Goal: Task Accomplishment & Management: Manage account settings

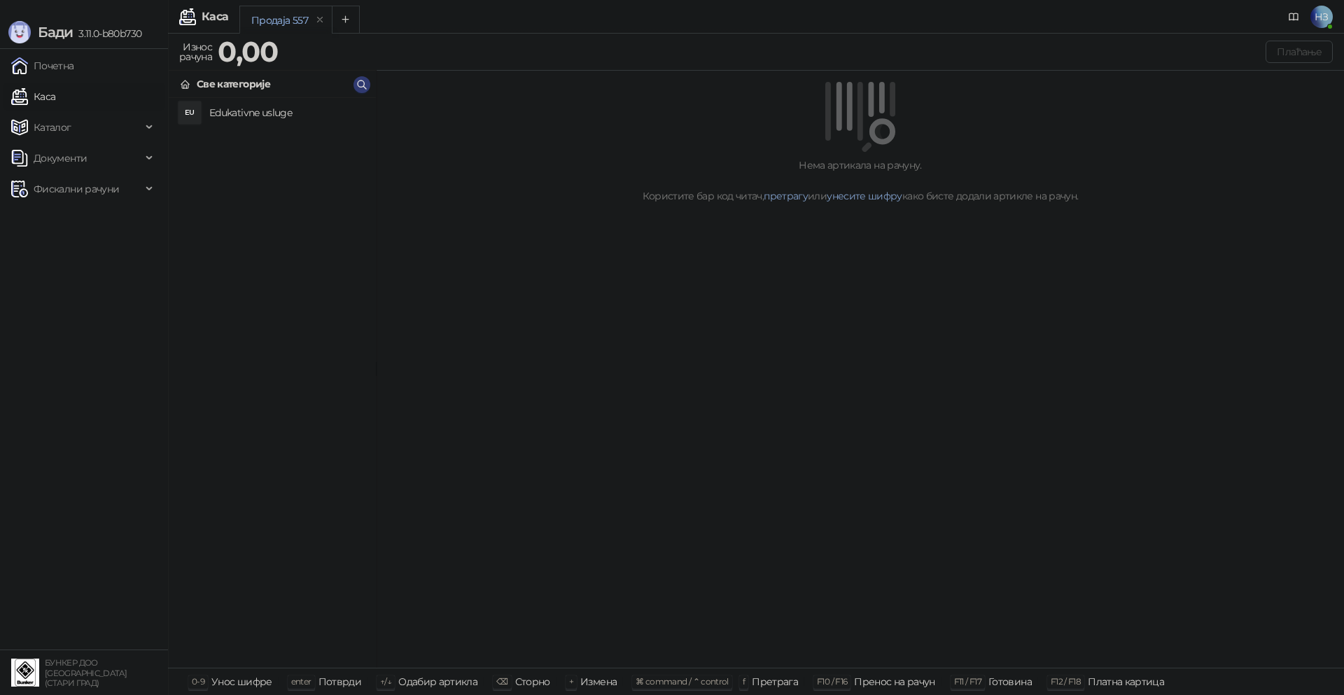
click at [209, 113] on h4 "Edukativne usluge" at bounding box center [286, 112] width 155 height 22
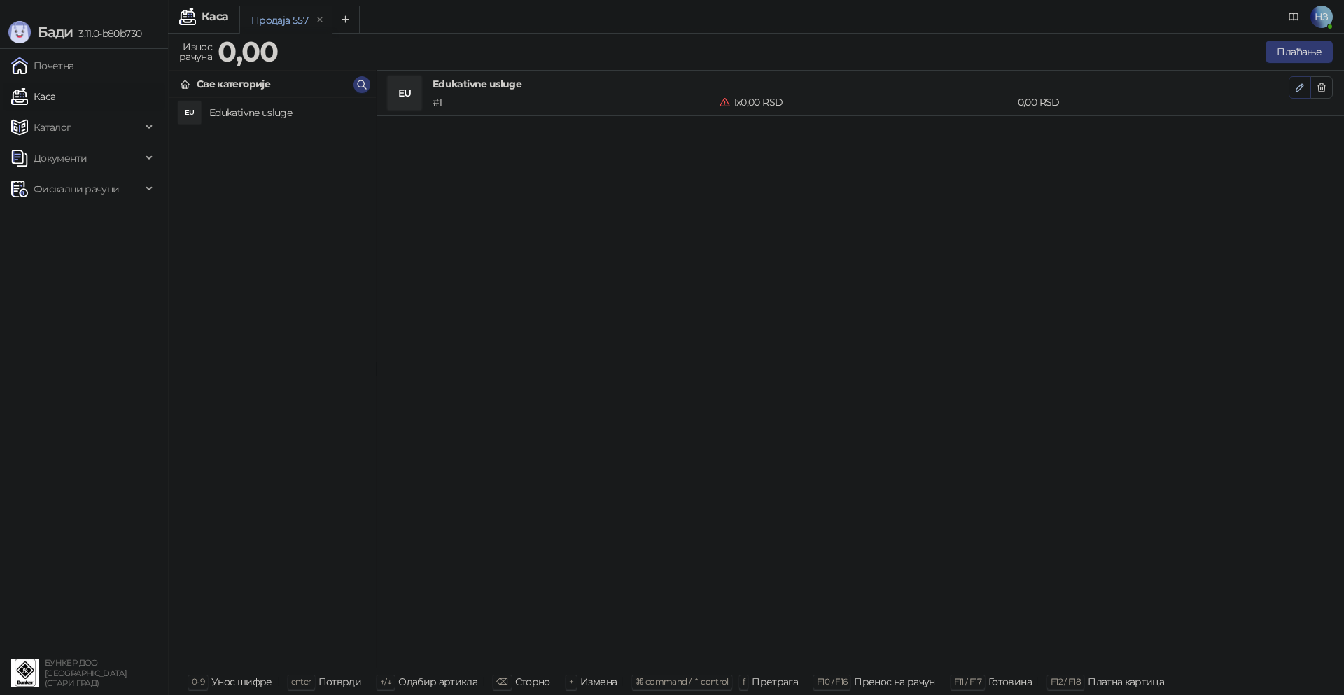
click at [1297, 90] on icon "button" at bounding box center [1299, 87] width 11 height 11
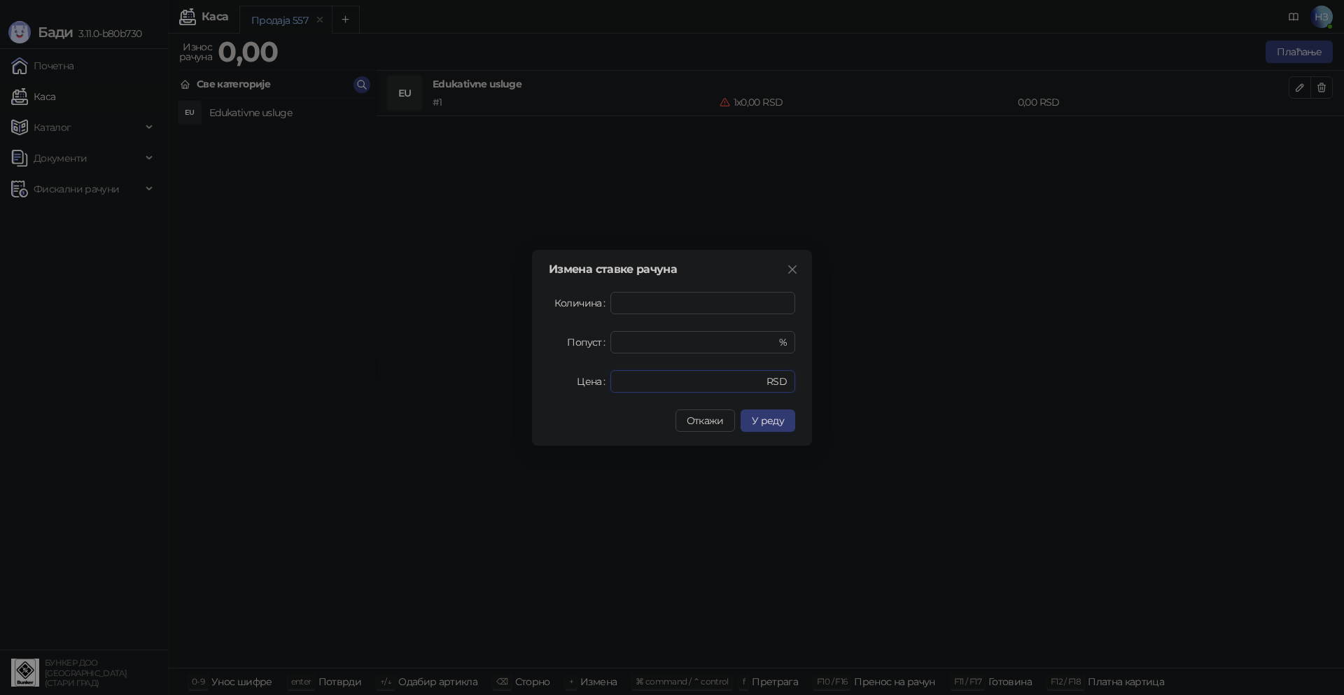
drag, startPoint x: 670, startPoint y: 375, endPoint x: 606, endPoint y: 395, distance: 66.8
click at [607, 382] on div "Цена * RSD" at bounding box center [672, 381] width 246 height 22
type input "****"
click at [771, 425] on span "У реду" at bounding box center [768, 420] width 32 height 13
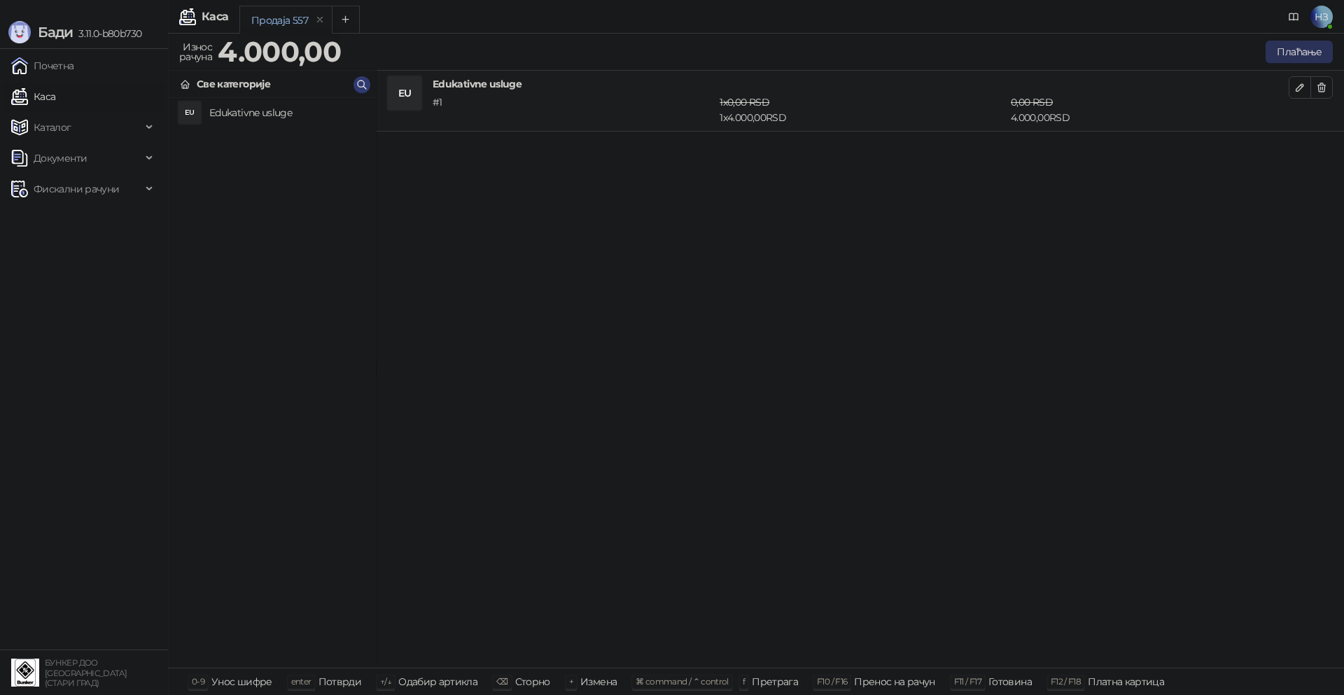
click at [1304, 50] on button "Плаћање" at bounding box center [1298, 52] width 67 height 22
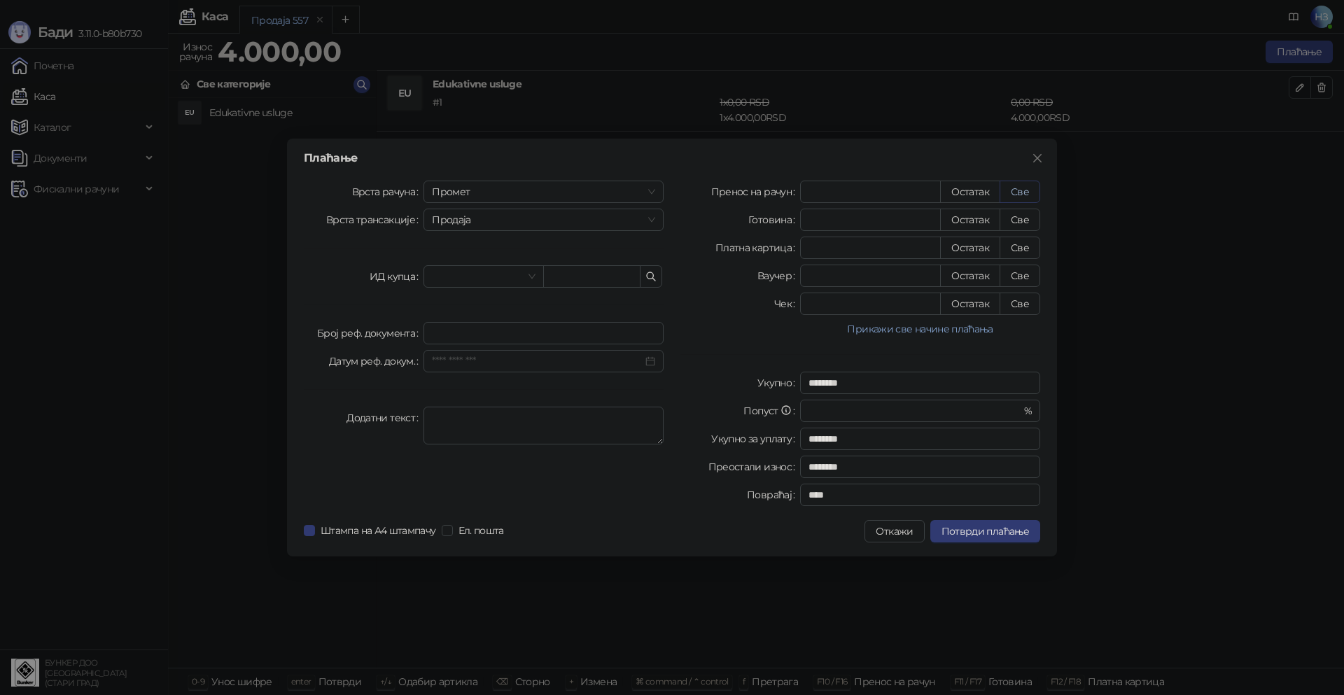
click at [1020, 190] on button "Све" at bounding box center [1019, 192] width 41 height 22
type input "****"
click at [989, 532] on span "Потврди плаћање" at bounding box center [984, 531] width 87 height 13
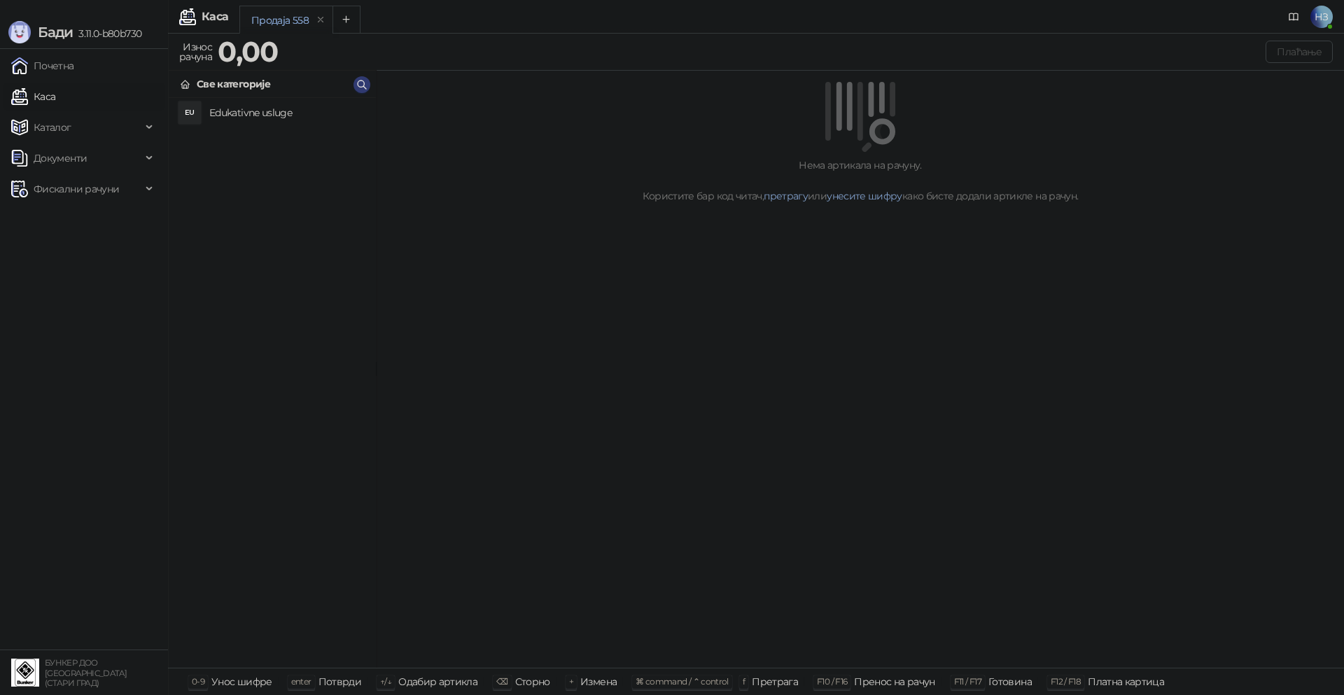
click at [1326, 15] on span "НЗ" at bounding box center [1321, 17] width 22 height 22
click at [1157, 164] on link "Подешавања" at bounding box center [1130, 163] width 81 height 13
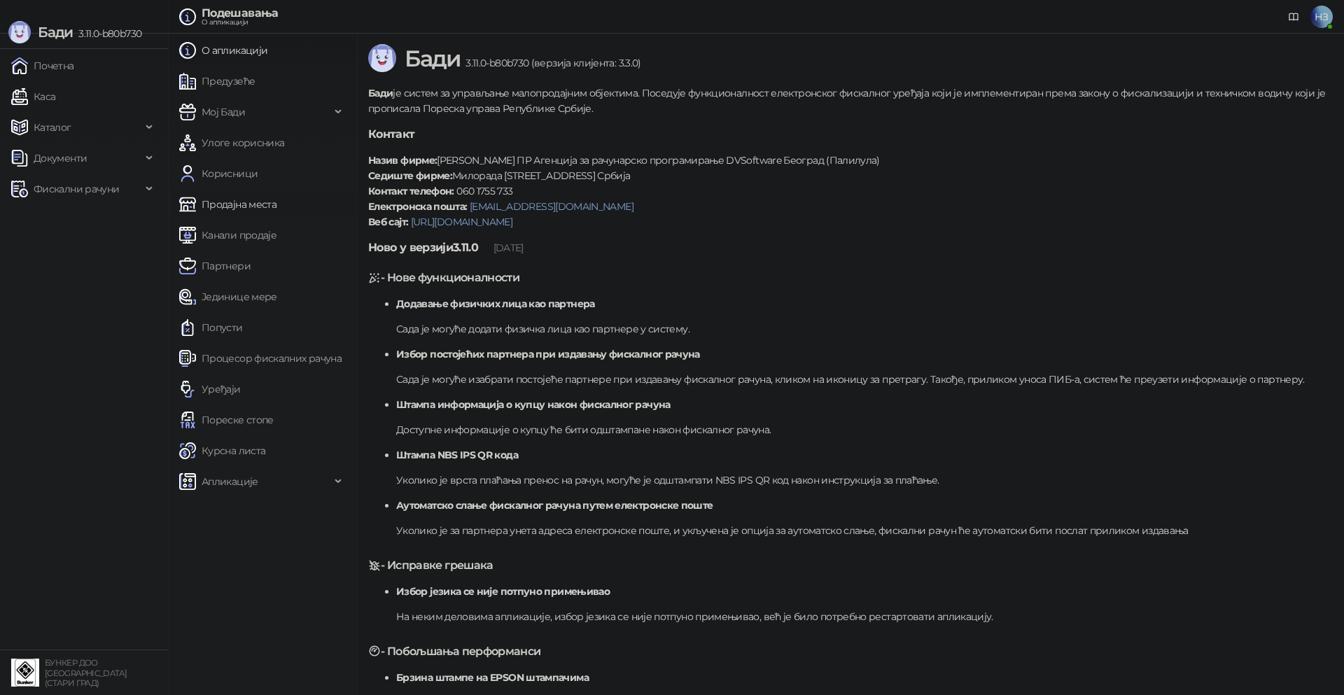
click at [241, 203] on link "Продајна места" at bounding box center [227, 204] width 97 height 28
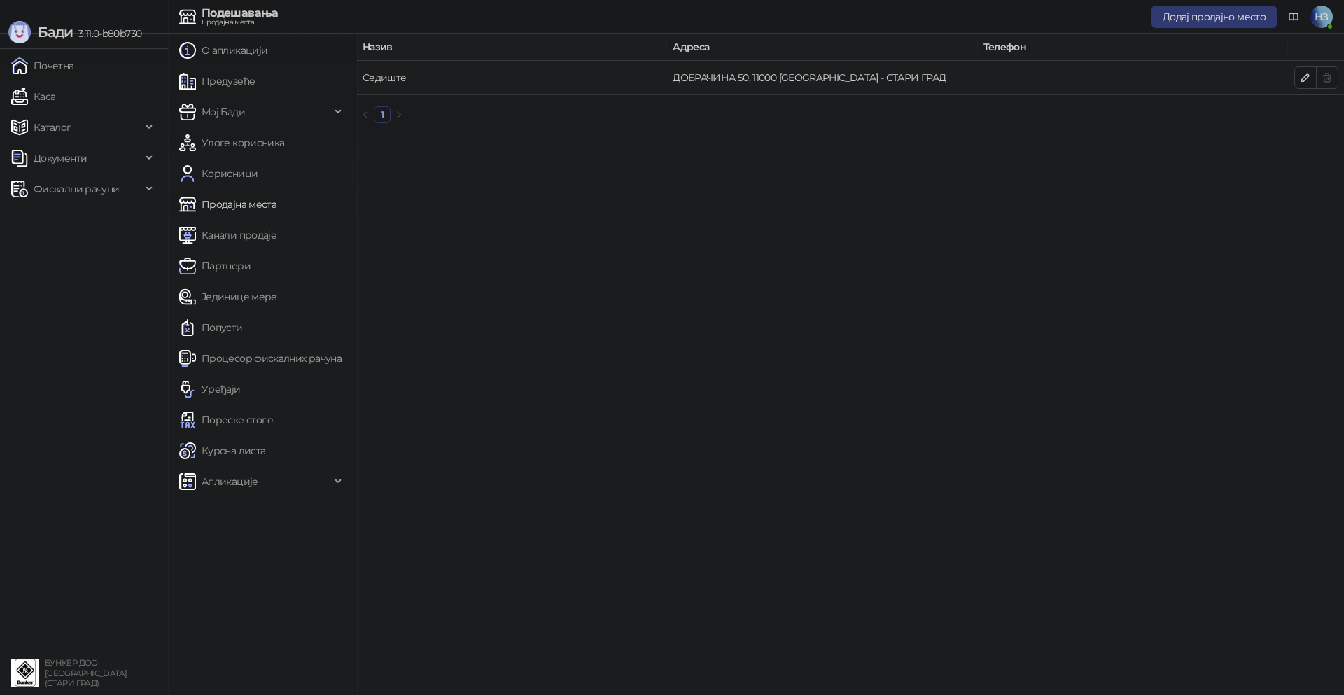
click at [388, 73] on link "Седиште" at bounding box center [384, 77] width 44 height 13
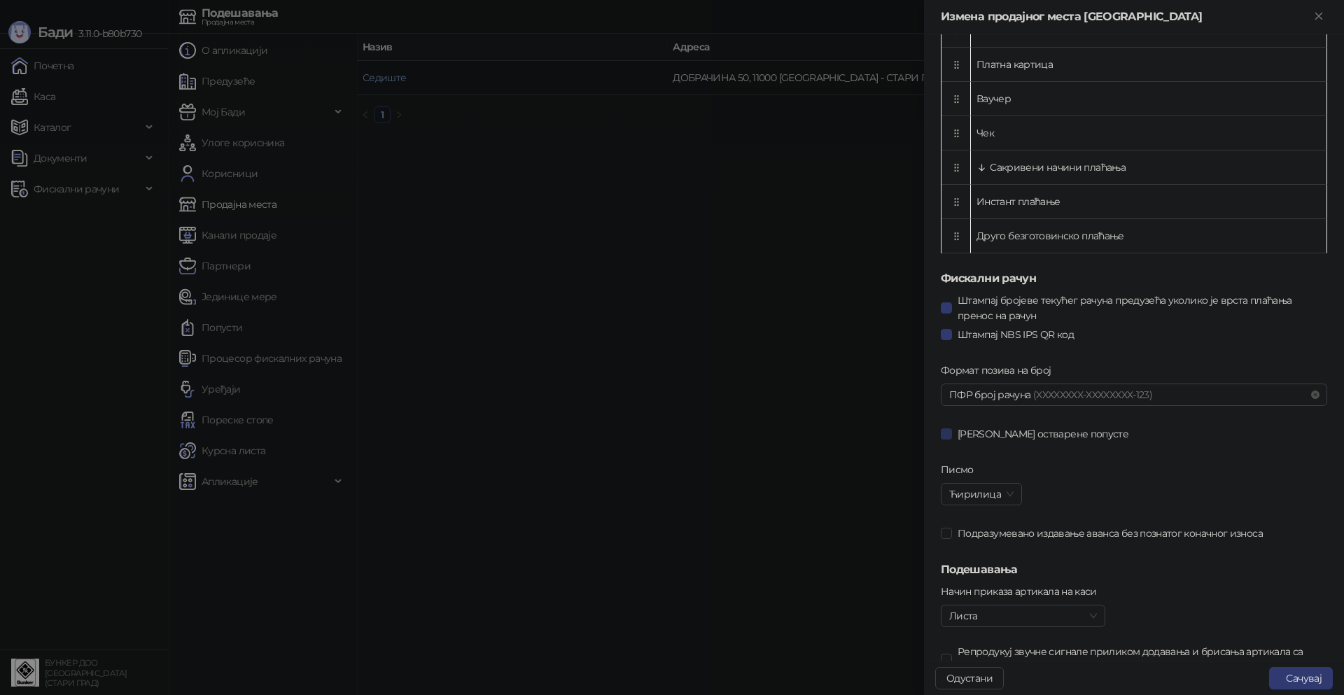
scroll to position [585, 0]
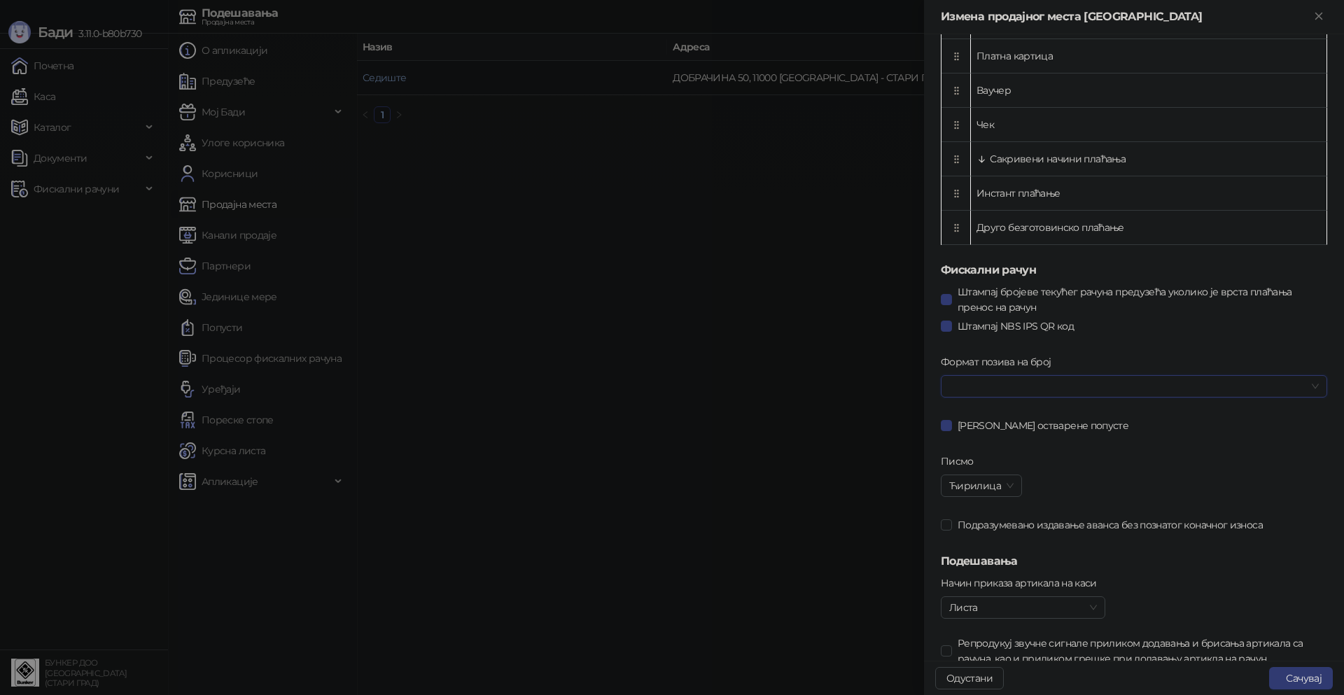
click at [1302, 386] on span at bounding box center [1133, 386] width 369 height 21
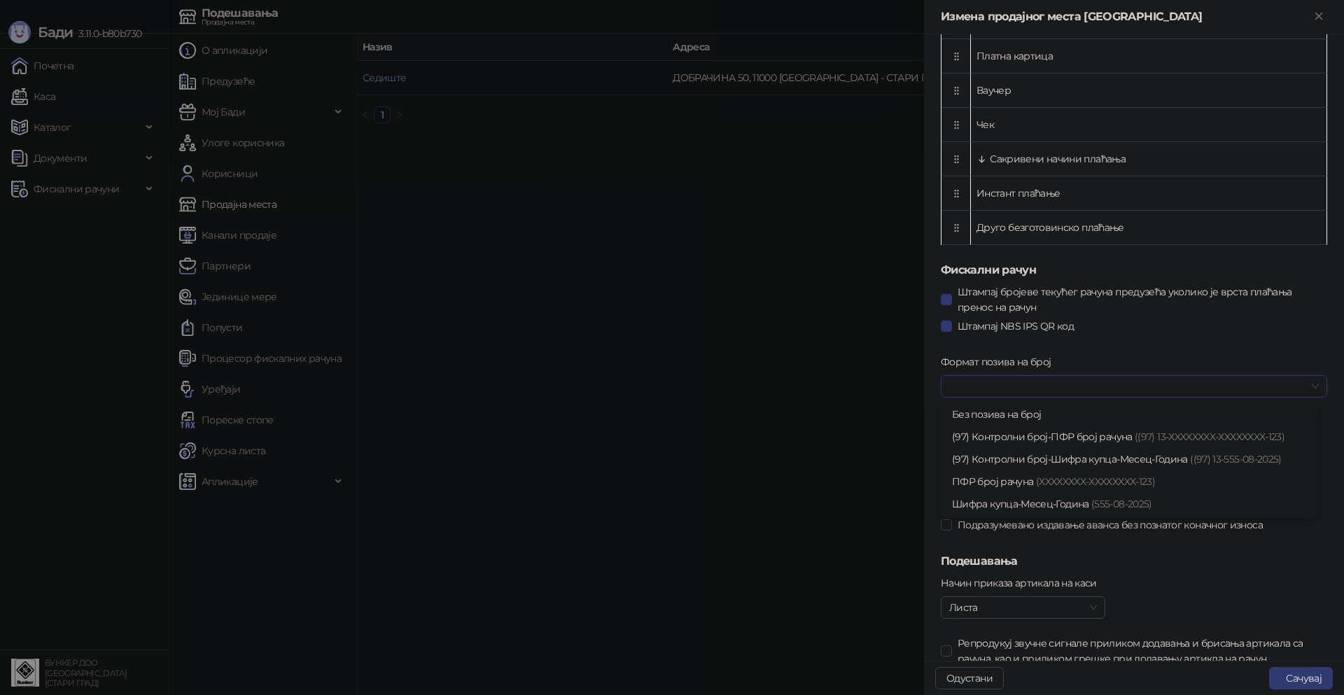
click at [1020, 412] on div "Без позива на број" at bounding box center [1128, 414] width 353 height 15
click at [1304, 384] on span at bounding box center [1133, 386] width 369 height 21
click at [1020, 414] on div "Без позива на број" at bounding box center [1128, 414] width 353 height 15
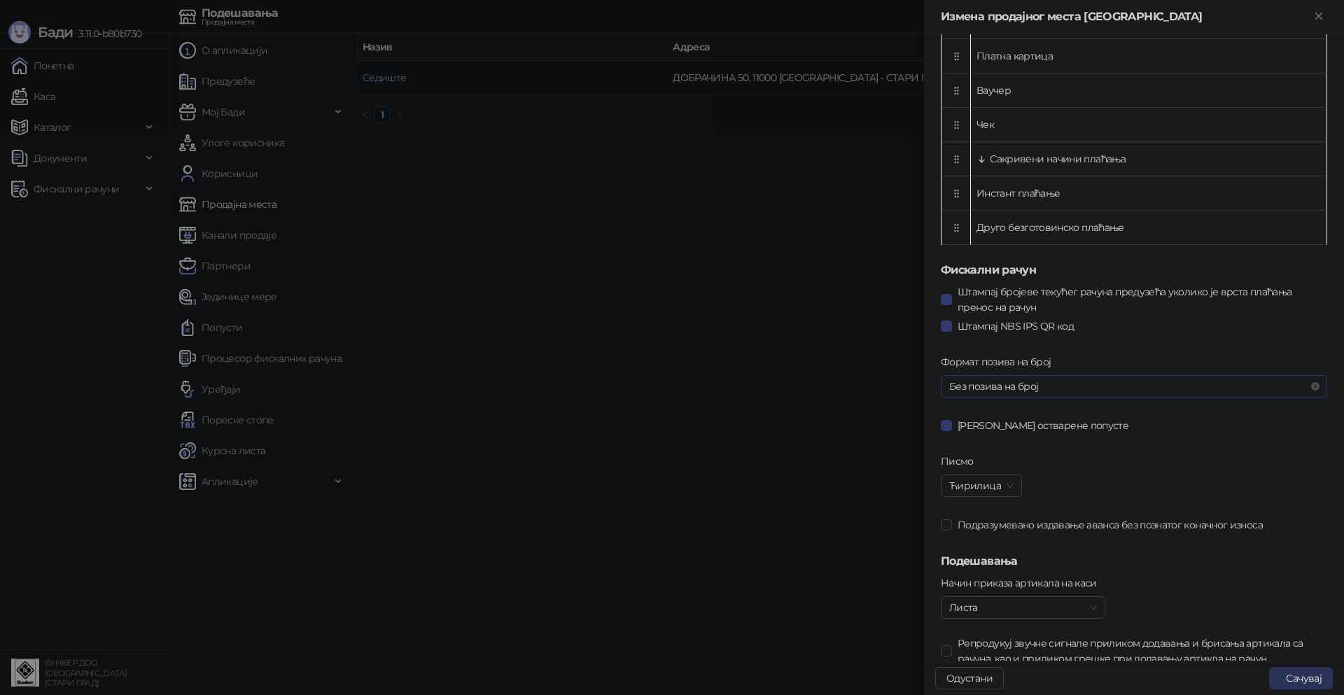
click at [1306, 684] on button "Сачувај" at bounding box center [1301, 678] width 64 height 22
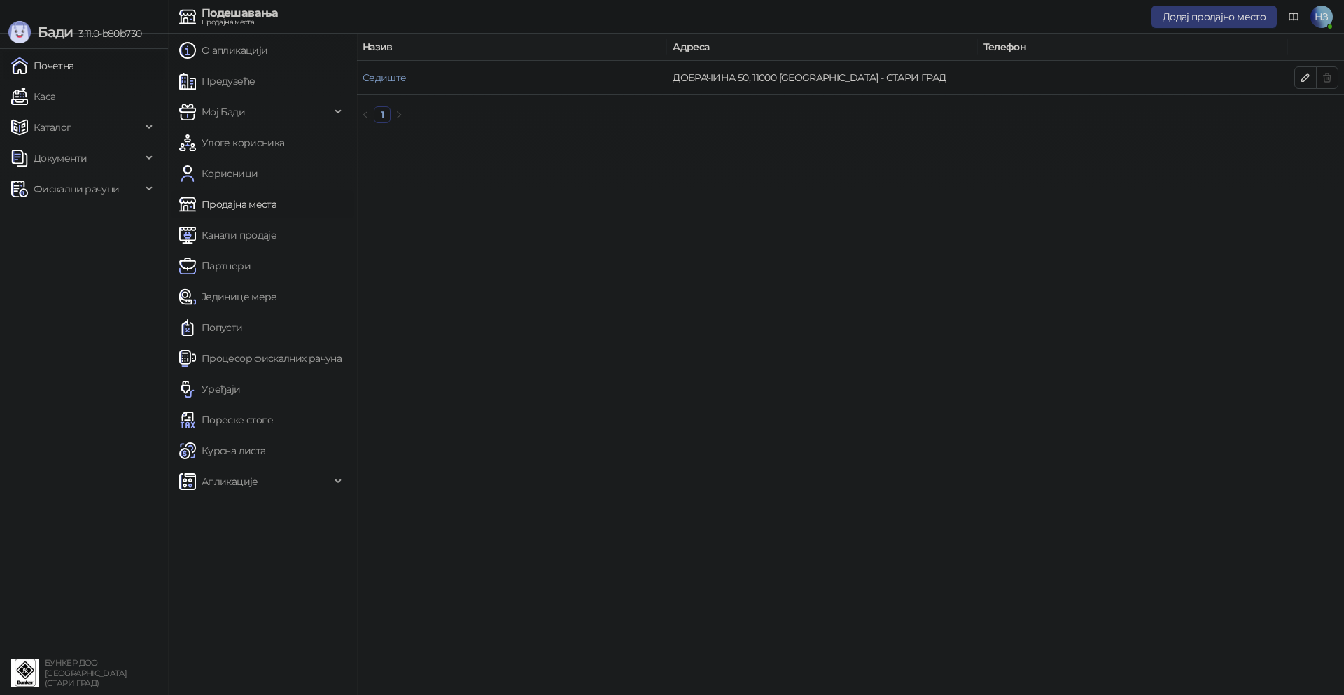
click at [62, 66] on link "Почетна" at bounding box center [42, 66] width 63 height 28
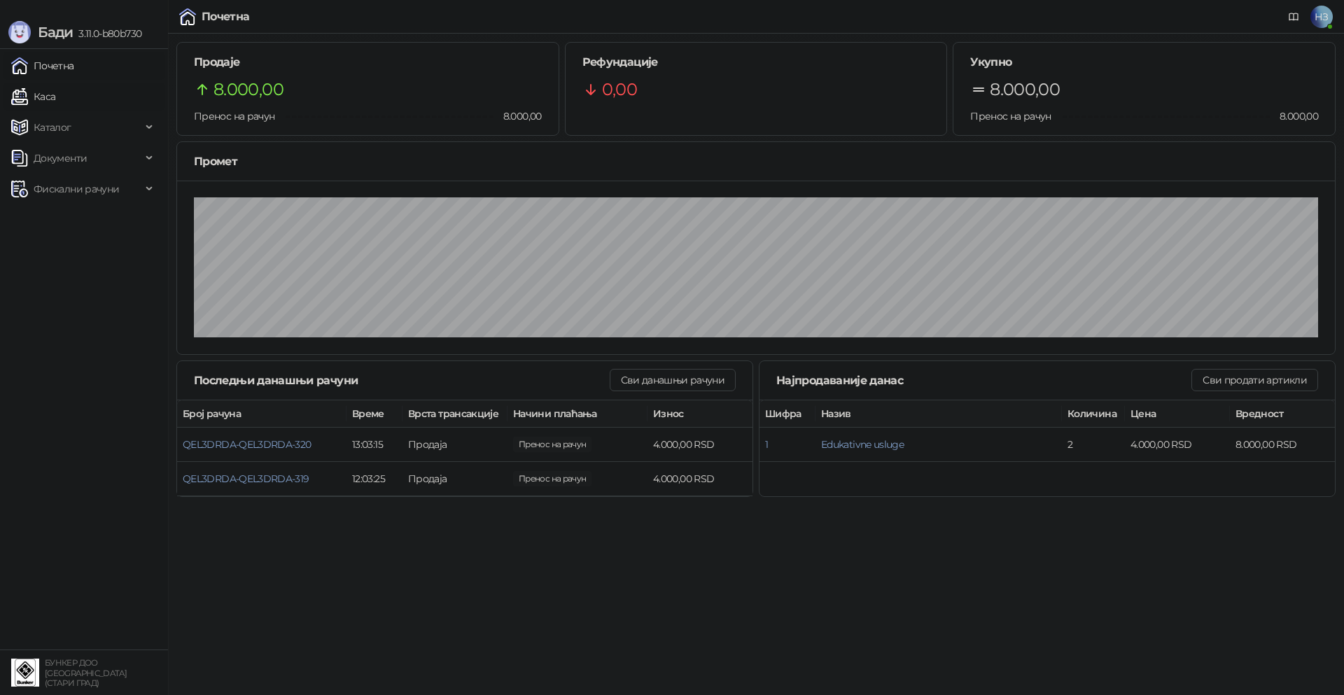
click at [39, 96] on link "Каса" at bounding box center [33, 97] width 44 height 28
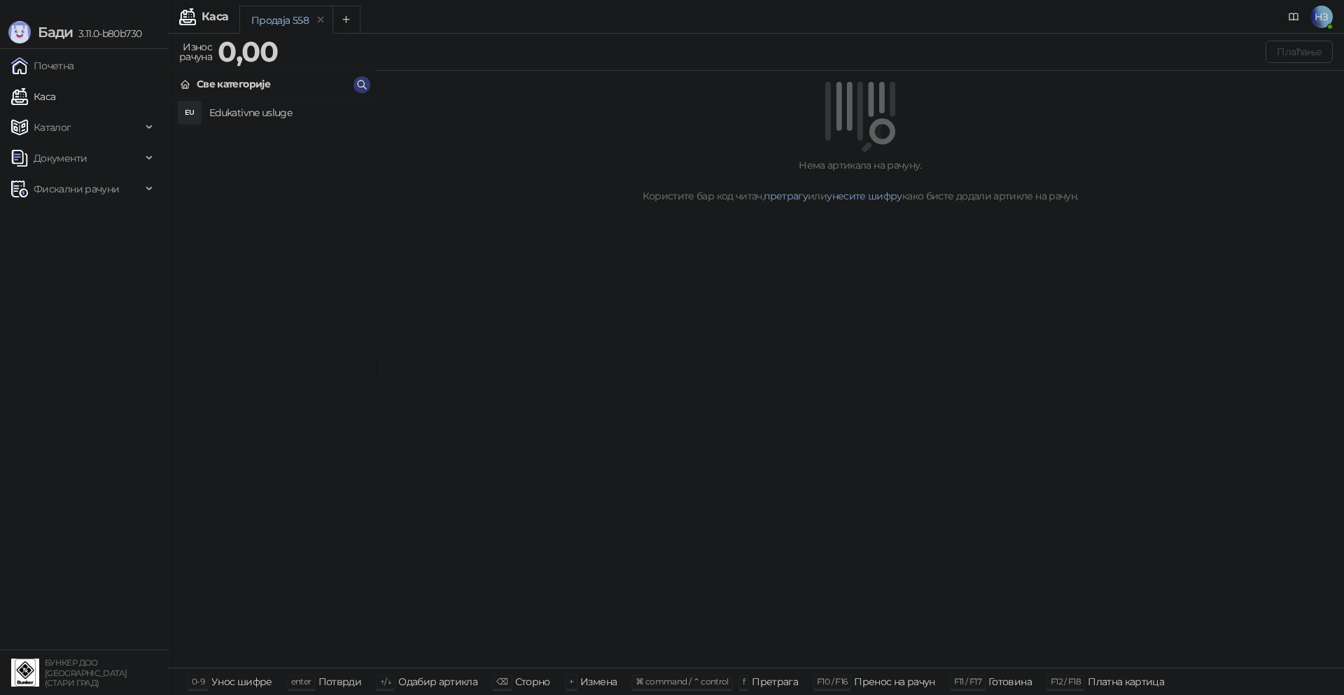
click at [260, 111] on h4 "Edukativne usluge" at bounding box center [286, 112] width 155 height 22
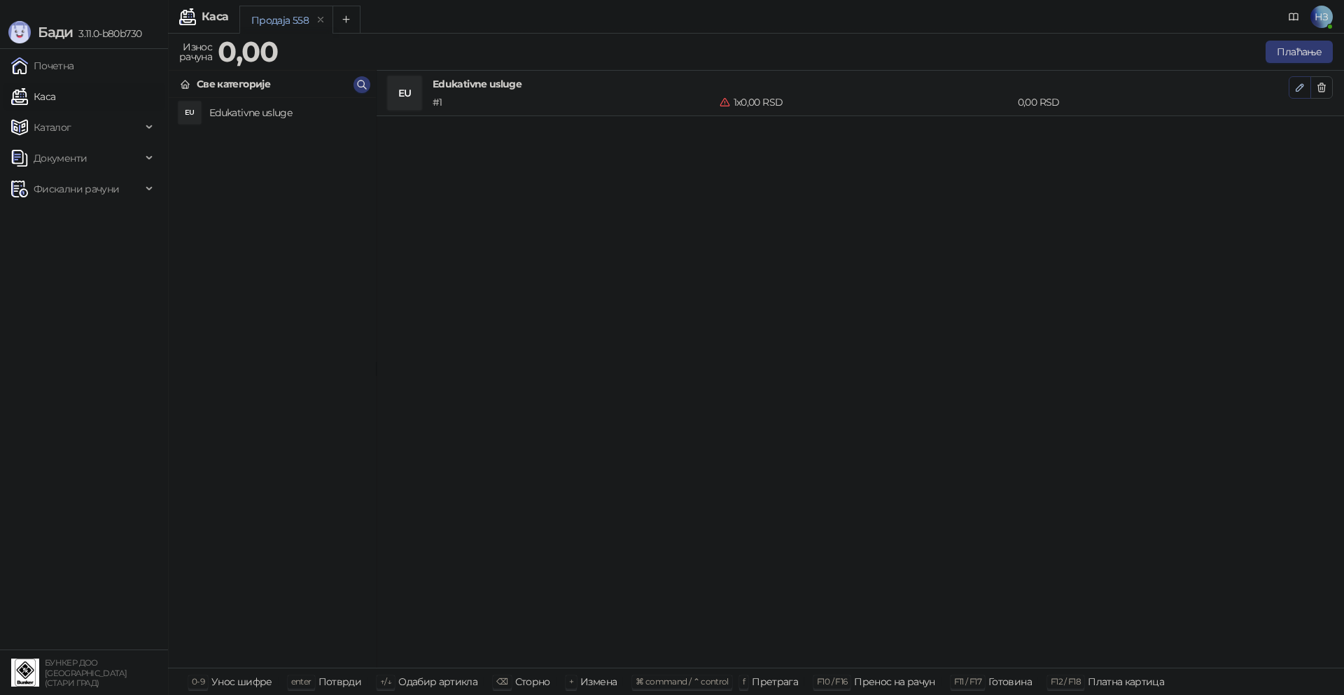
click at [1296, 85] on icon "button" at bounding box center [1299, 87] width 11 height 11
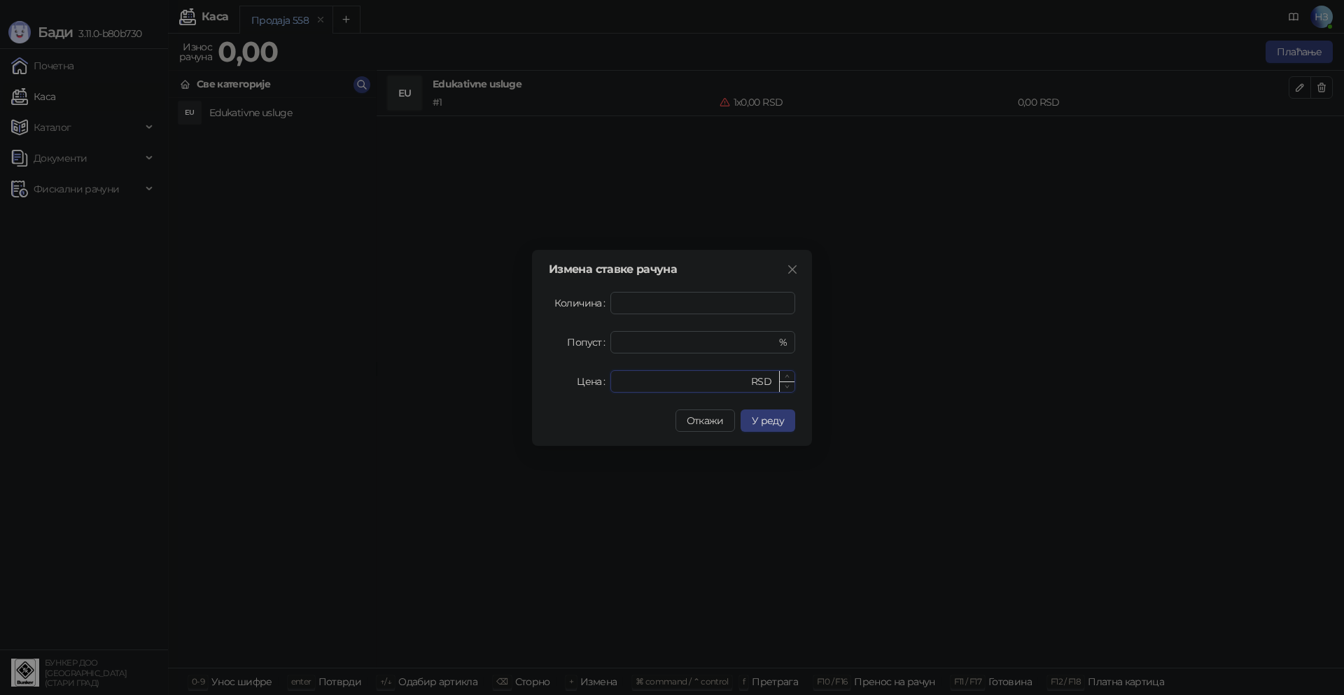
drag, startPoint x: 633, startPoint y: 387, endPoint x: 612, endPoint y: 386, distance: 21.7
click at [612, 386] on div "* RSD" at bounding box center [702, 381] width 185 height 22
type input "****"
click at [766, 419] on span "У реду" at bounding box center [768, 420] width 32 height 13
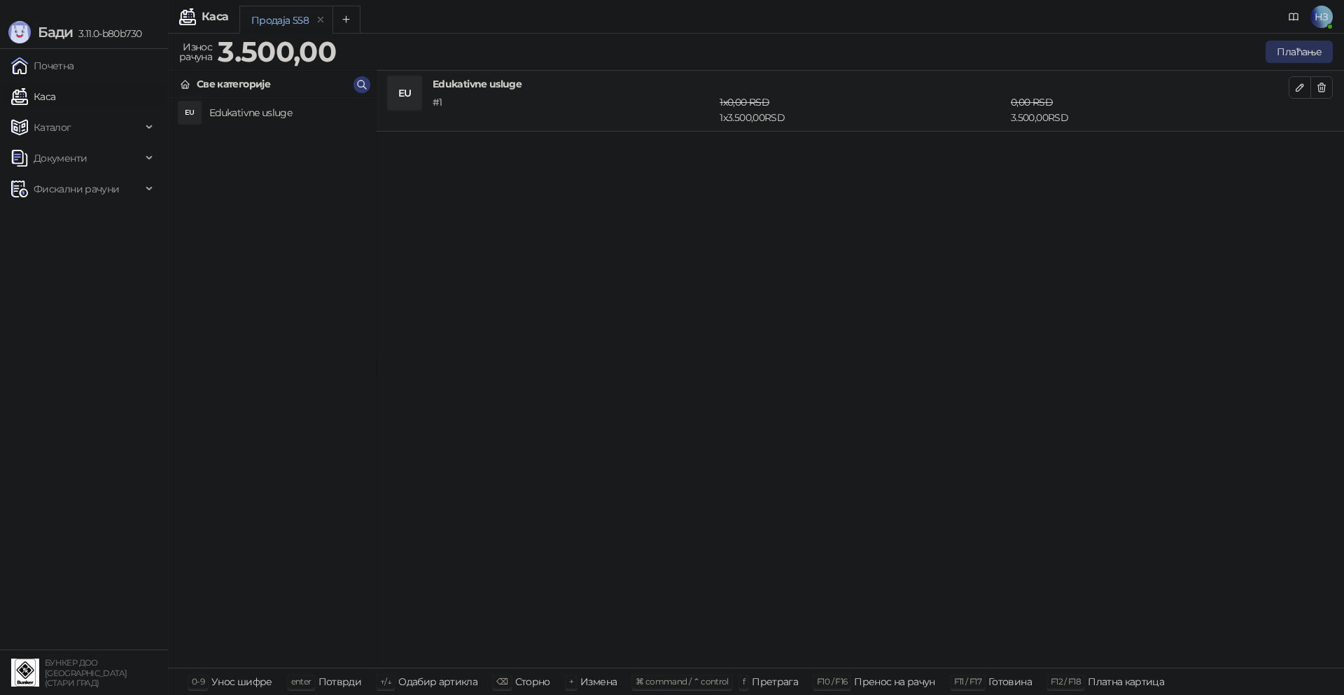
click at [1296, 43] on button "Плаћање" at bounding box center [1298, 52] width 67 height 22
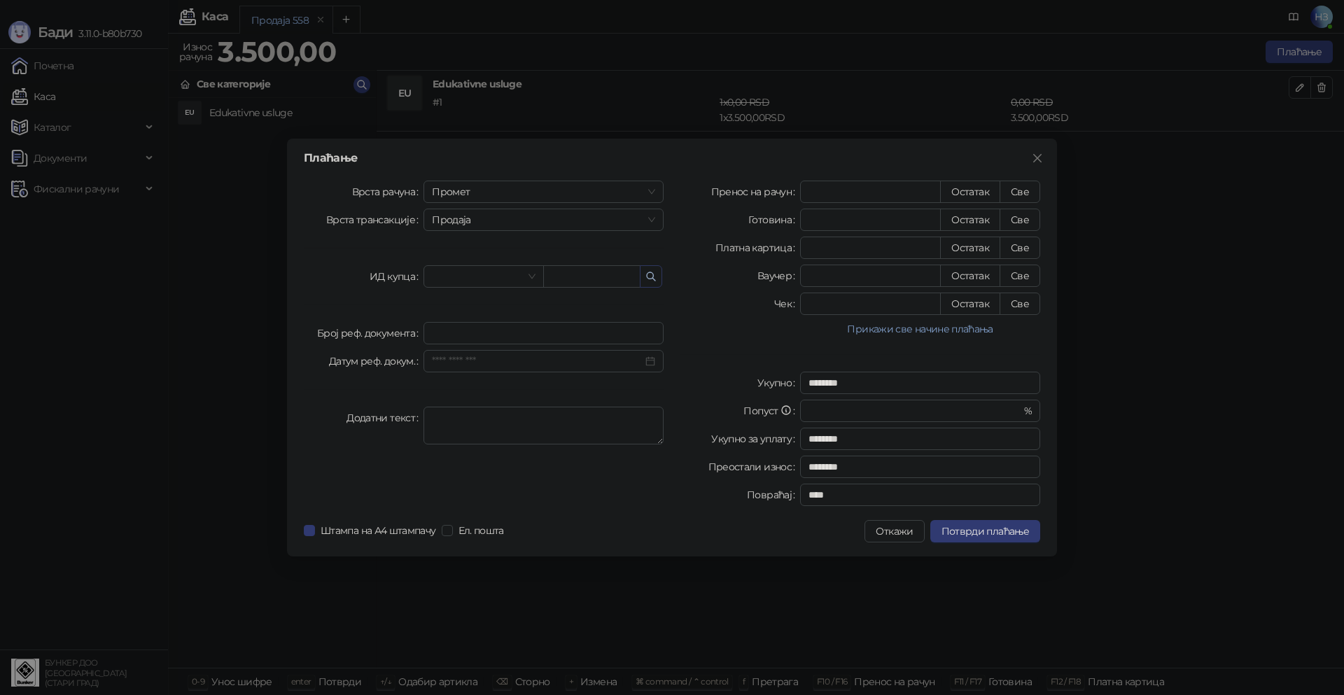
click at [651, 279] on icon "button" at bounding box center [650, 276] width 11 height 11
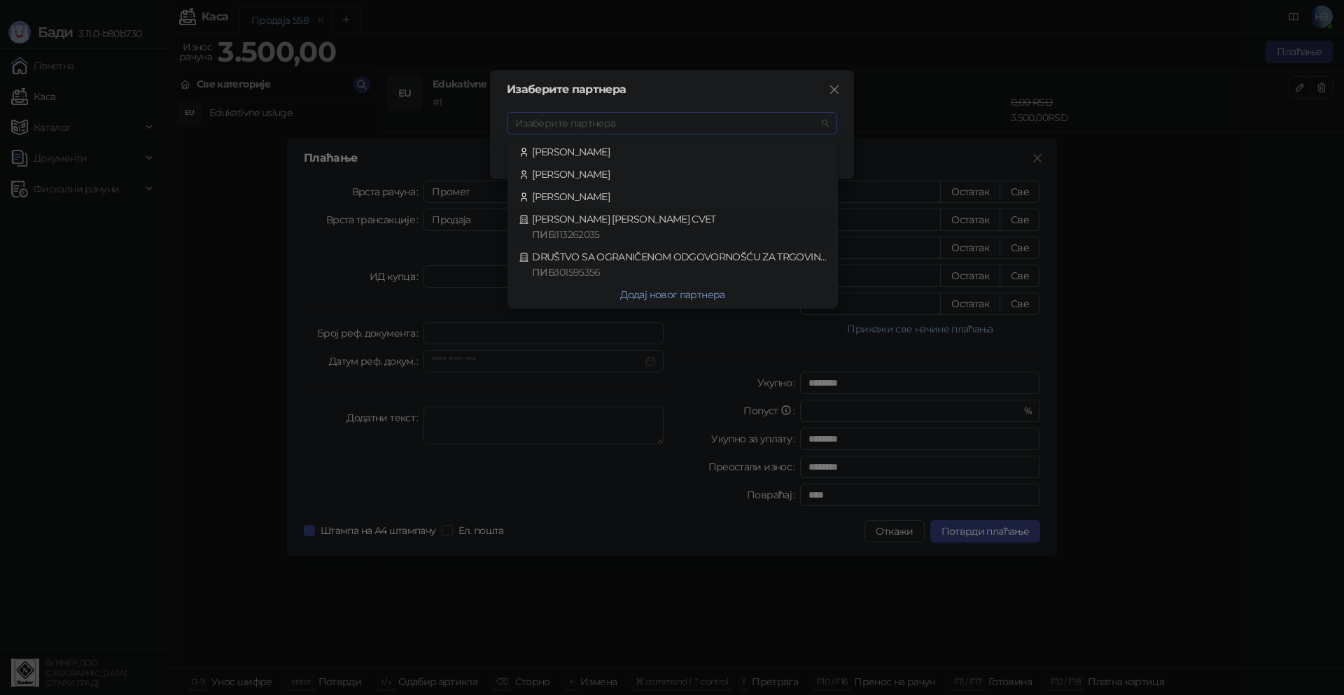
click at [620, 218] on div "[PERSON_NAME] [PERSON_NAME] CVET ПИБ : 113262035" at bounding box center [673, 226] width 308 height 31
type input "*********"
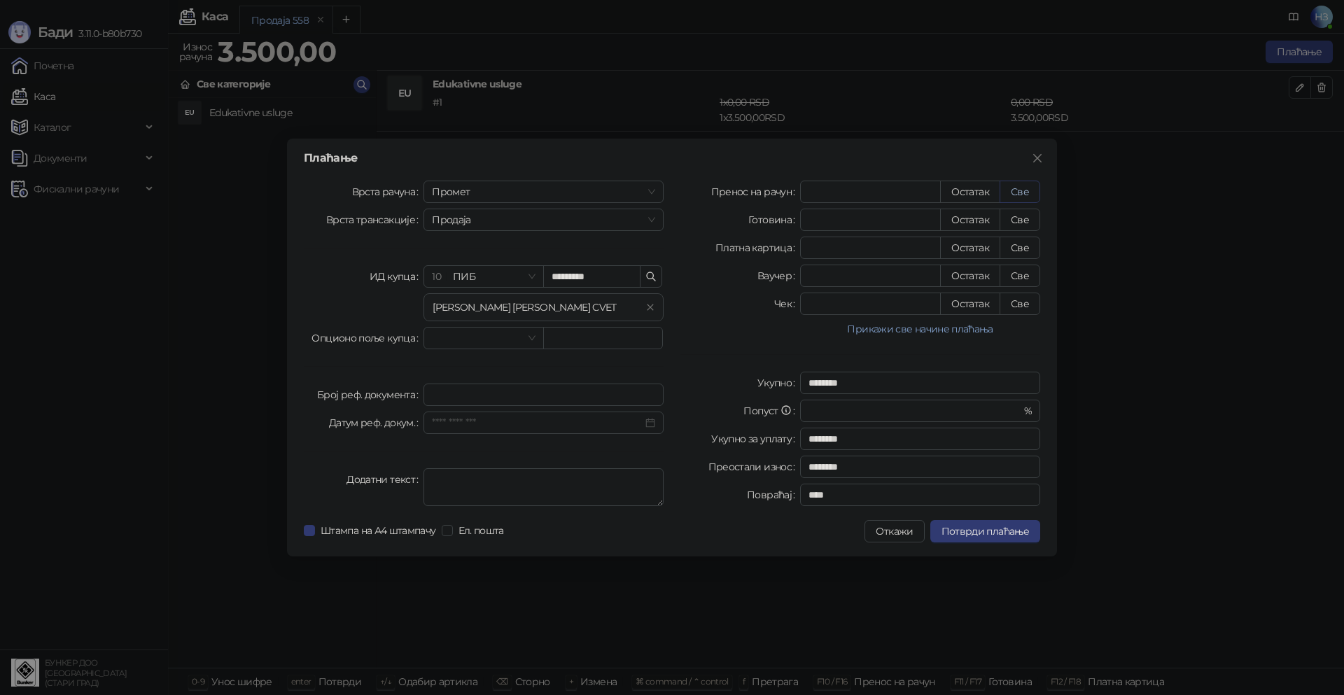
click at [1023, 190] on button "Све" at bounding box center [1019, 192] width 41 height 22
type input "****"
click at [989, 536] on span "Потврди плаћање" at bounding box center [984, 531] width 87 height 13
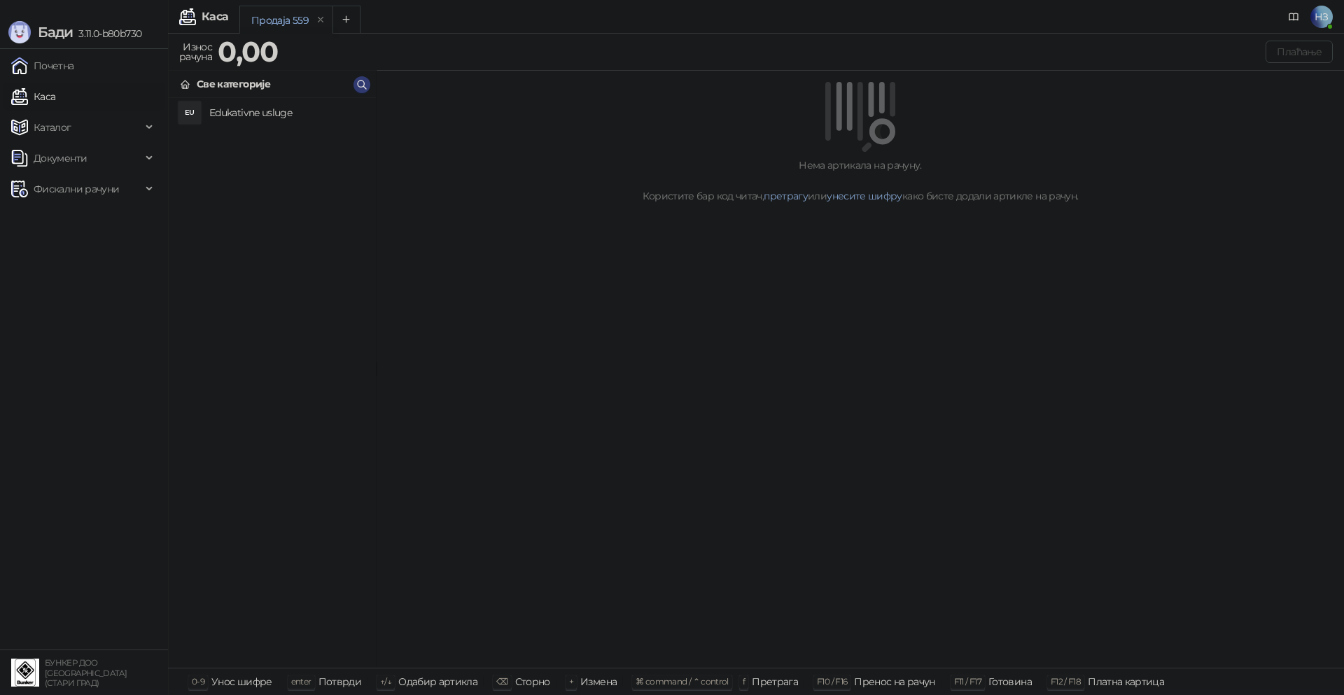
click at [1322, 20] on span "НЗ" at bounding box center [1321, 17] width 22 height 22
click at [1148, 162] on link "Подешавања" at bounding box center [1130, 163] width 81 height 13
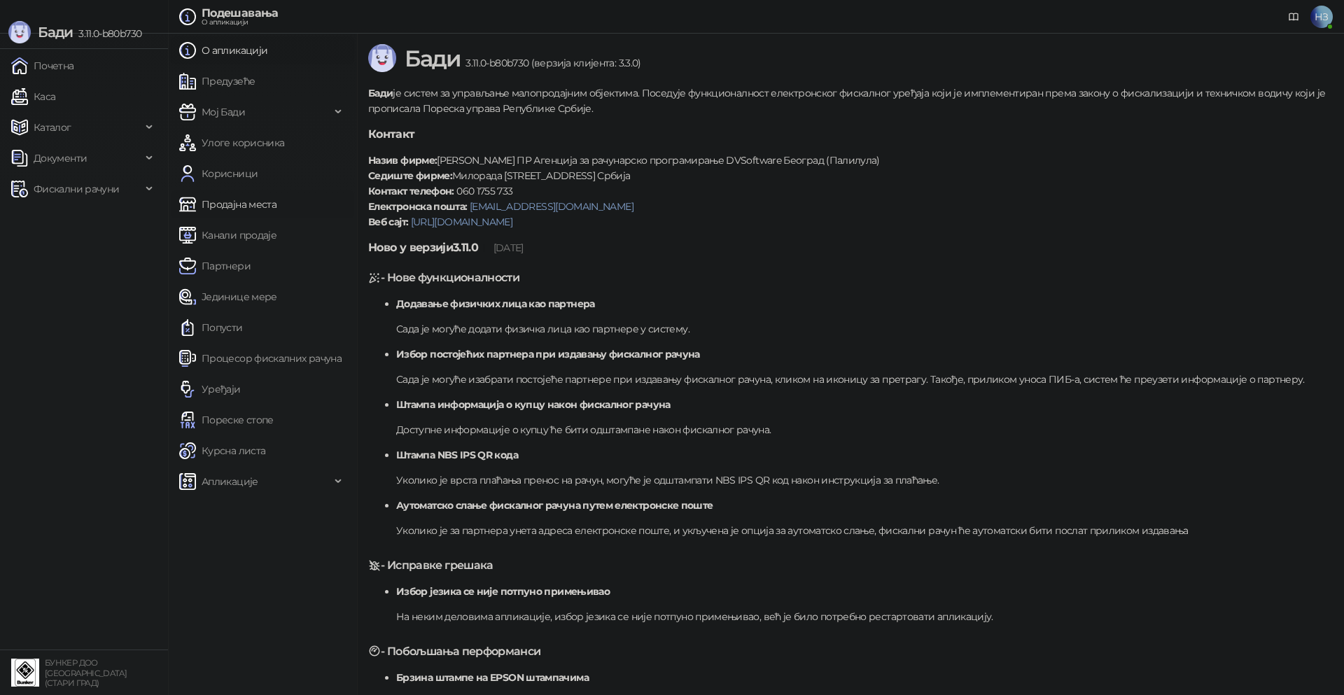
click at [235, 204] on link "Продајна места" at bounding box center [227, 204] width 97 height 28
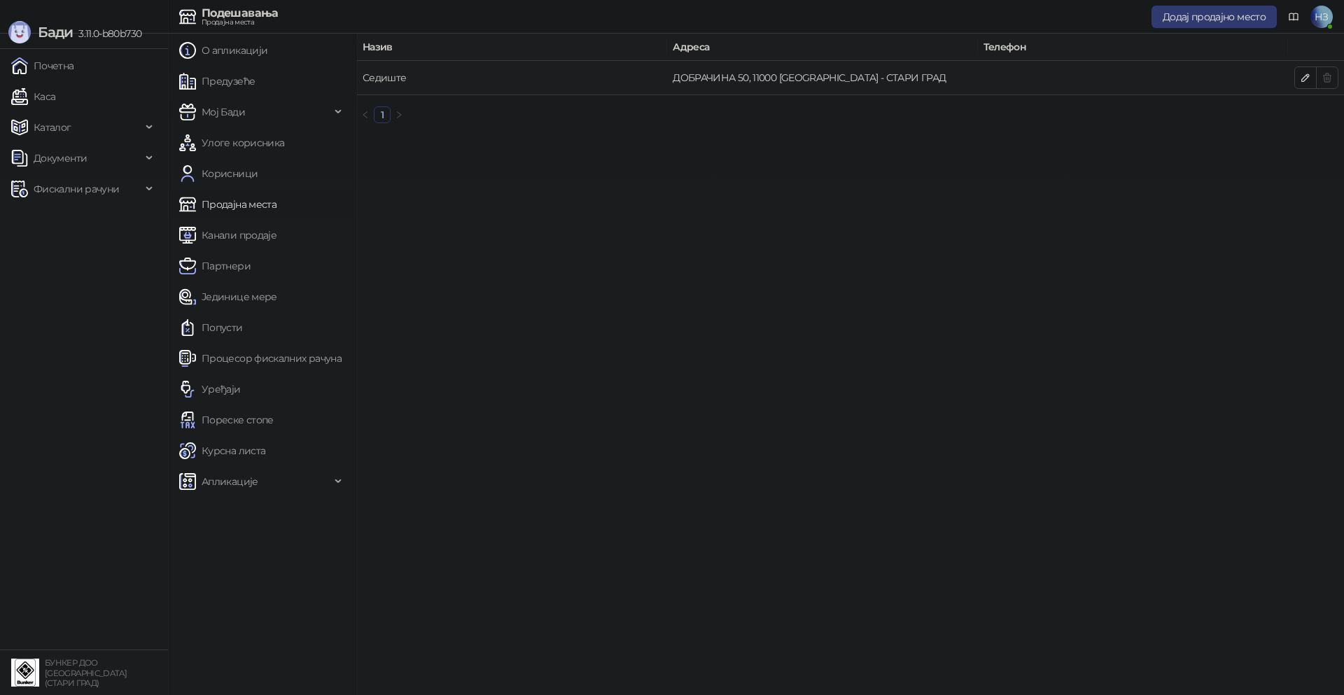
click at [388, 75] on link "Седиште" at bounding box center [384, 77] width 44 height 13
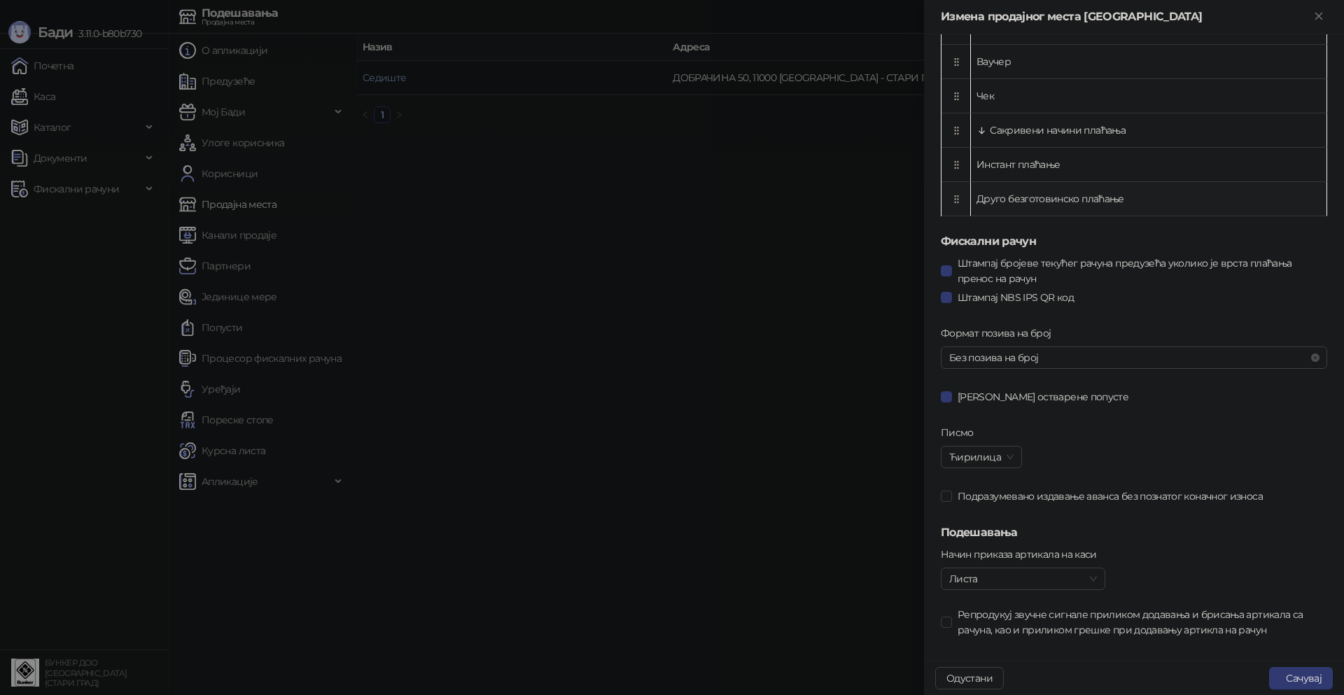
scroll to position [624, 0]
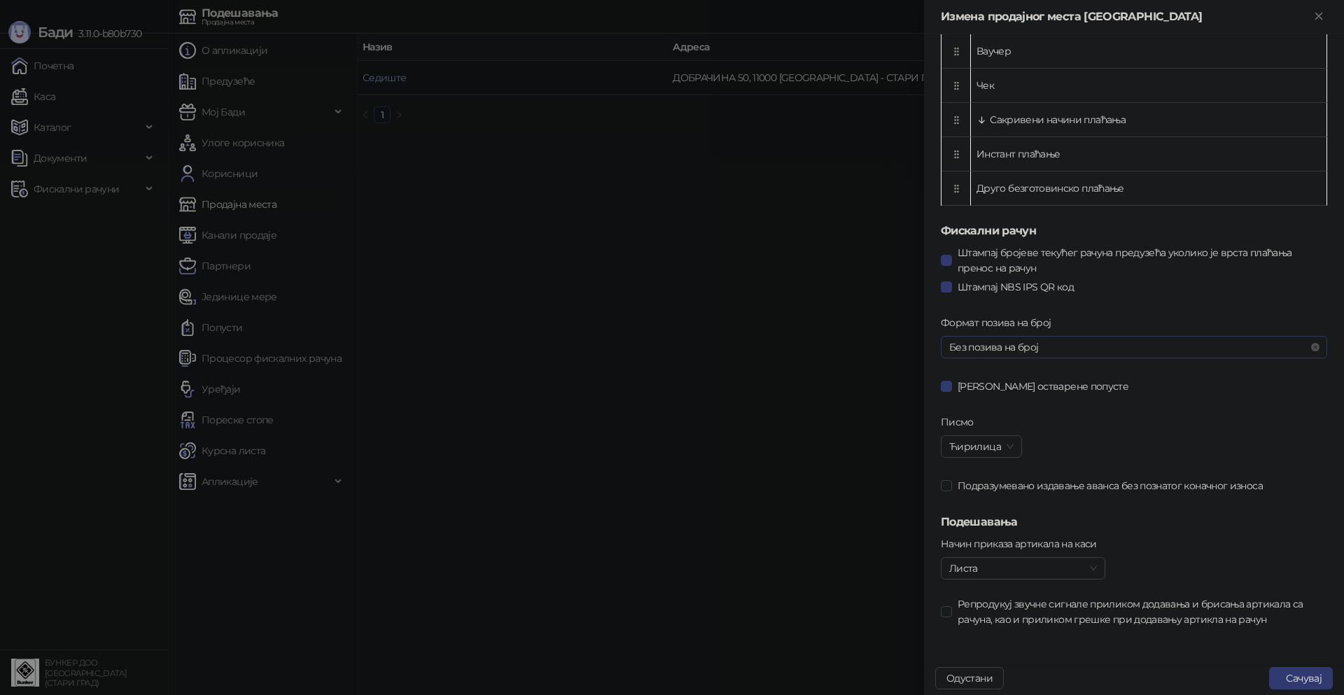
click at [1145, 346] on span "Без позива на број" at bounding box center [1133, 347] width 369 height 21
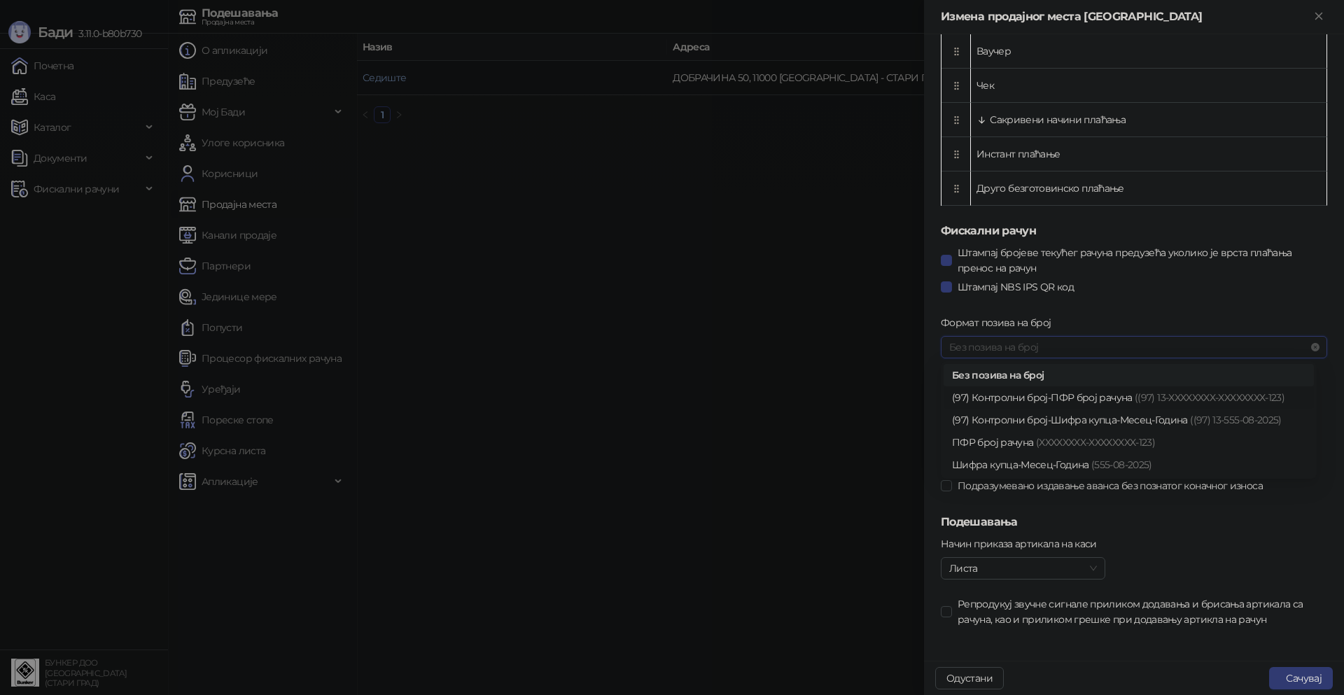
click at [1148, 395] on span "((97) 13-XXXXXXXX-XXXXXXXX-123)" at bounding box center [1209, 397] width 150 height 13
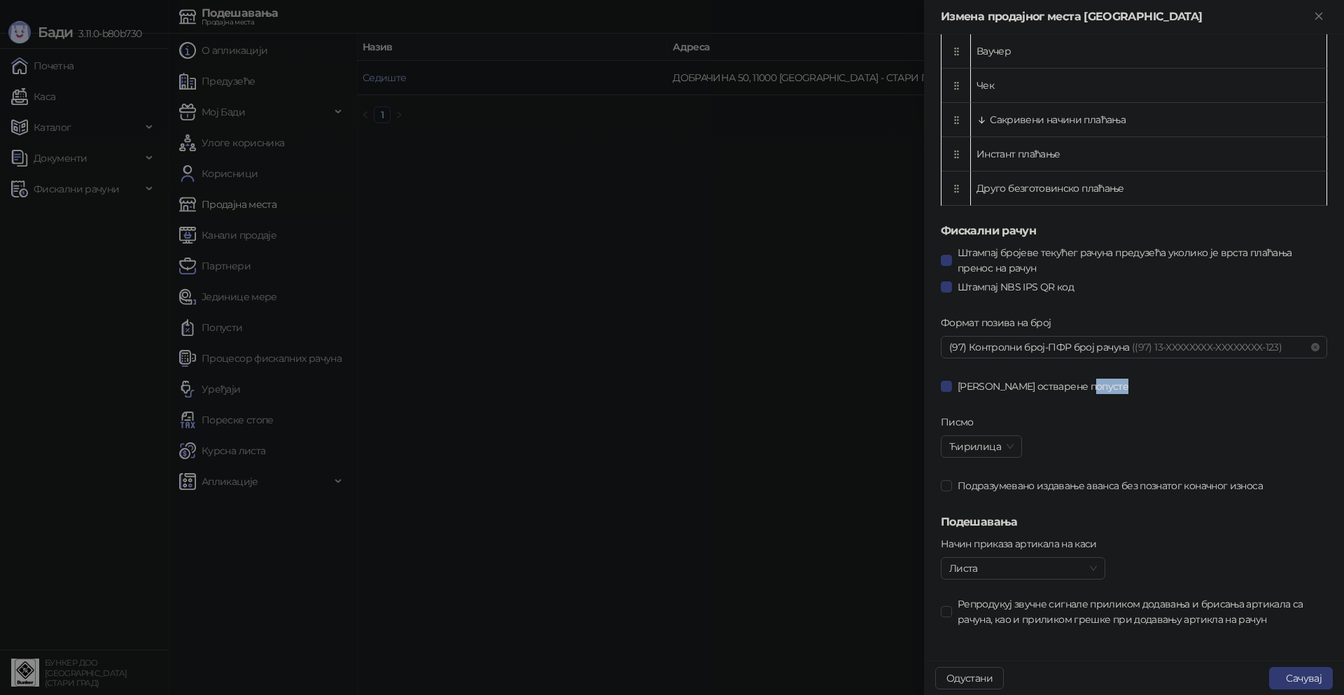
click at [1148, 395] on div "[PERSON_NAME] остварене попусте" at bounding box center [1134, 386] width 386 height 22
click at [1308, 683] on button "Сачувај" at bounding box center [1301, 678] width 64 height 22
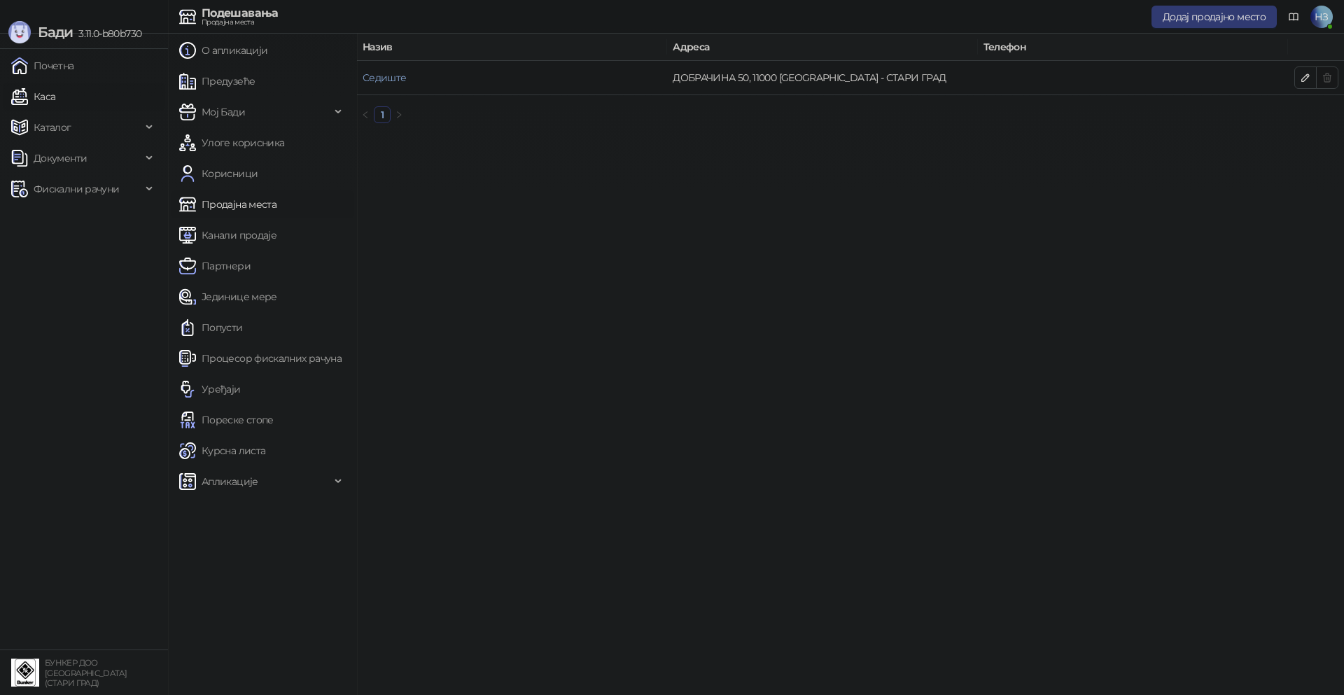
click at [55, 94] on link "Каса" at bounding box center [33, 97] width 44 height 28
